Goal: Check status: Check status

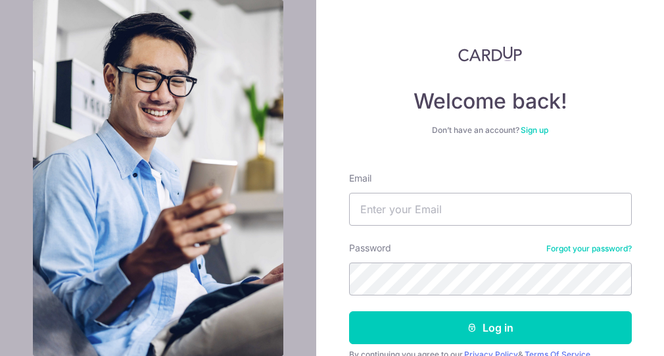
type input "[EMAIL_ADDRESS][DOMAIN_NAME]"
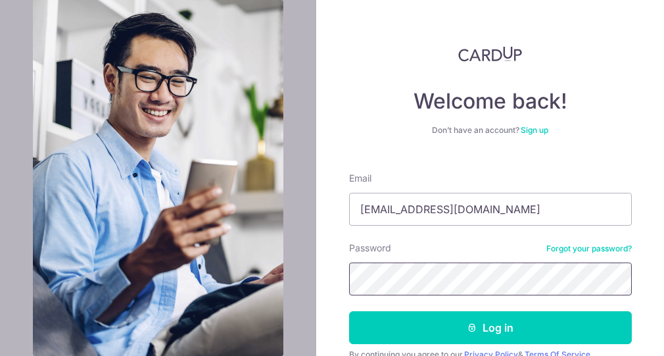
click at [349, 311] on button "Log in" at bounding box center [490, 327] width 283 height 33
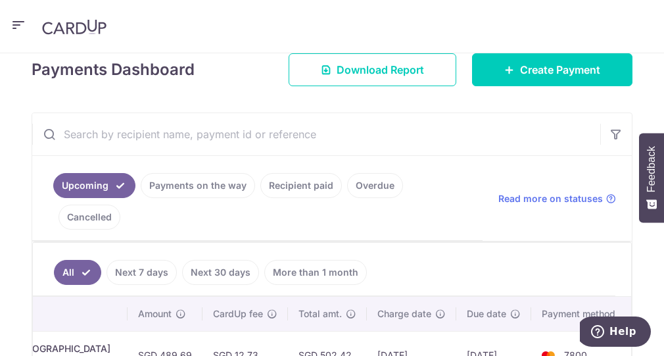
scroll to position [208, 0]
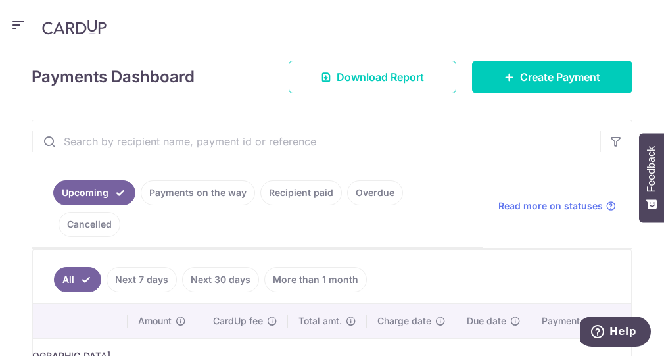
click at [279, 191] on link "Recipient paid" at bounding box center [300, 192] width 81 height 25
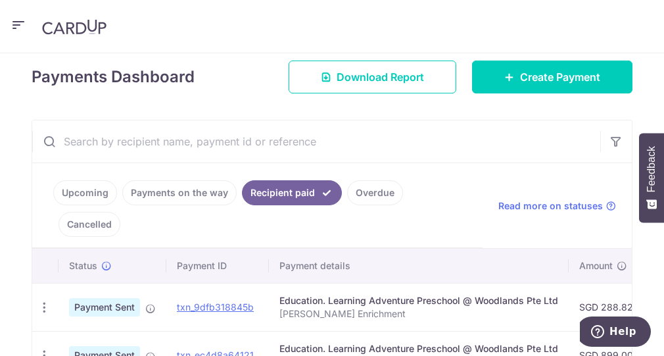
click at [120, 212] on link "Cancelled" at bounding box center [89, 224] width 62 height 25
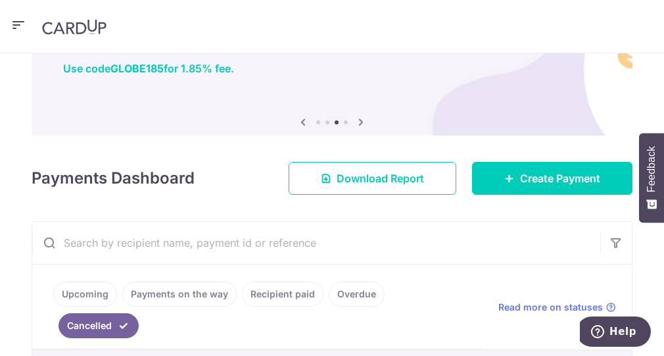
scroll to position [87, 0]
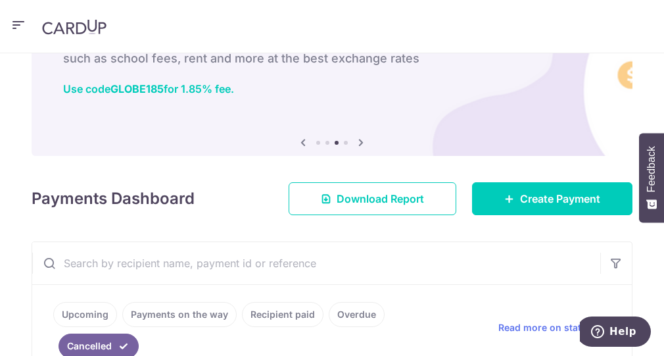
click at [286, 290] on ul "Upcoming Payments on the way Recipient paid Overdue Cancelled" at bounding box center [257, 327] width 450 height 85
click at [286, 303] on link "Recipient paid" at bounding box center [282, 314] width 81 height 25
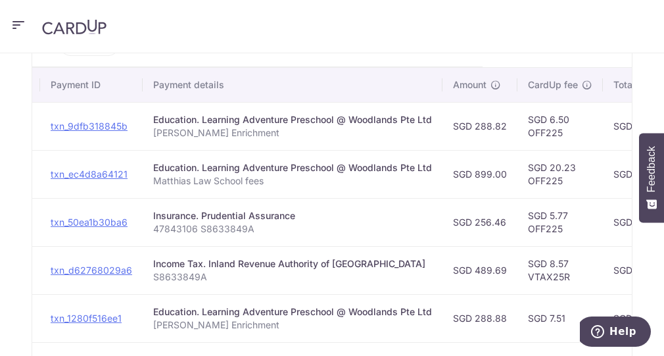
scroll to position [0, 123]
